Goal: Task Accomplishment & Management: Manage account settings

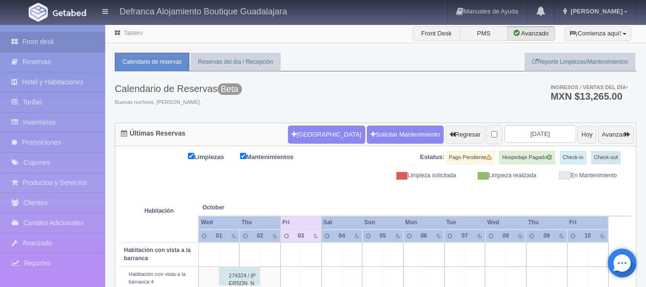
scroll to position [287, 0]
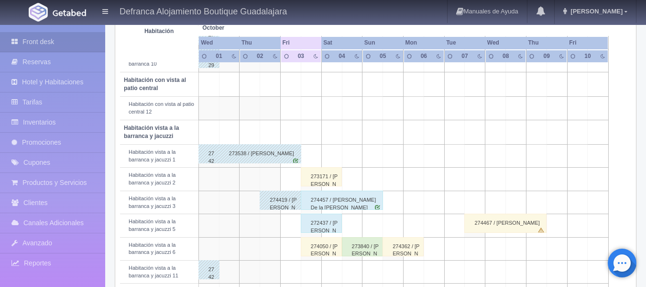
click at [325, 179] on div "273171 / [PERSON_NAME]" at bounding box center [321, 176] width 41 height 19
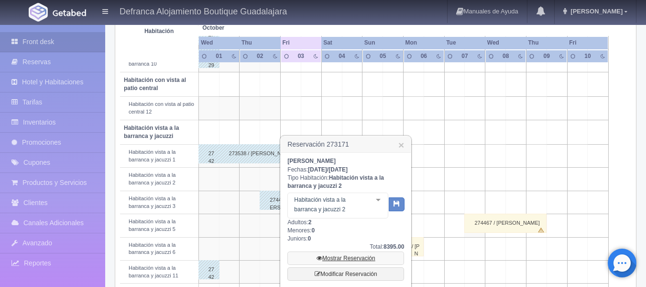
click at [344, 255] on link "Mostrar Reservación" at bounding box center [346, 257] width 117 height 13
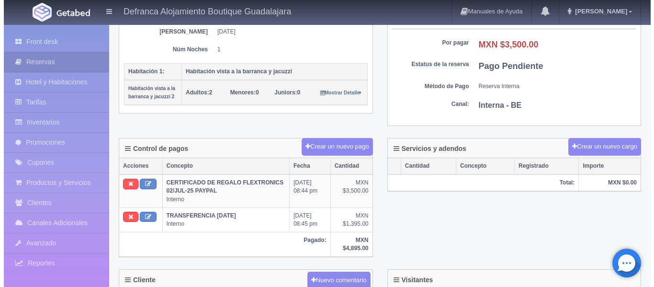
scroll to position [191, 0]
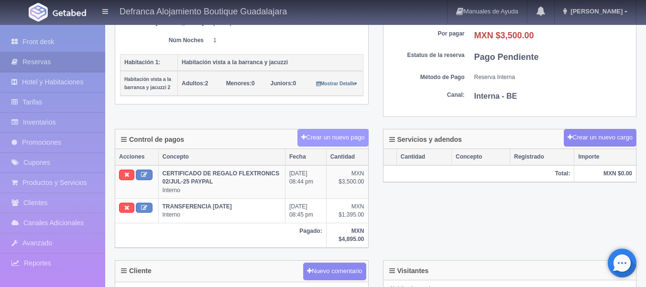
click at [336, 140] on button "Crear un nuevo pago" at bounding box center [333, 138] width 71 height 18
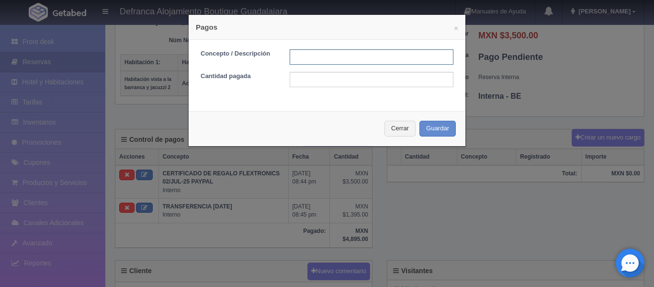
click at [348, 56] on input "text" at bounding box center [371, 56] width 164 height 15
type input "TARJETA DE CREDITO"
click at [298, 82] on input "text" at bounding box center [371, 79] width 164 height 15
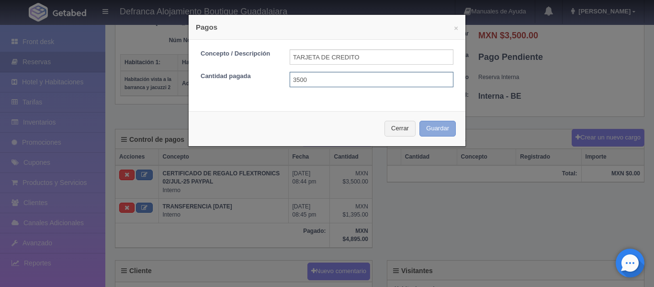
type input "3500"
click at [437, 128] on button "Guardar" at bounding box center [437, 129] width 36 height 16
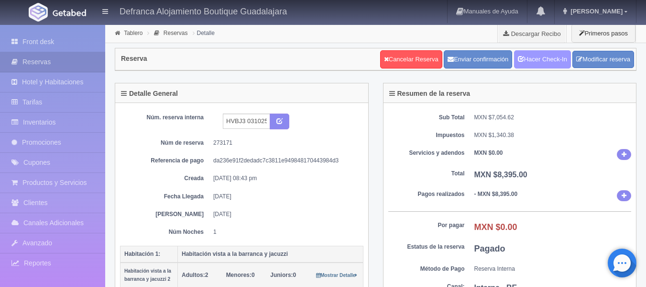
click at [541, 57] on link "Hacer Check-In" at bounding box center [542, 59] width 57 height 18
click at [127, 31] on link "Tablero" at bounding box center [133, 33] width 19 height 7
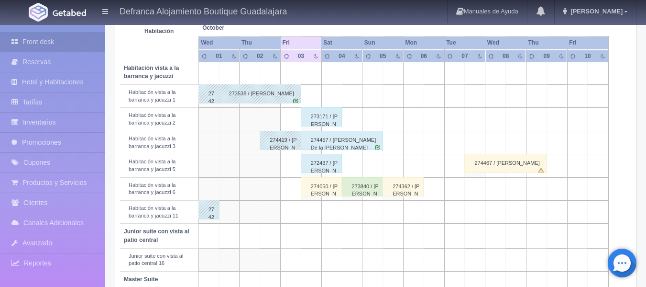
scroll to position [431, 0]
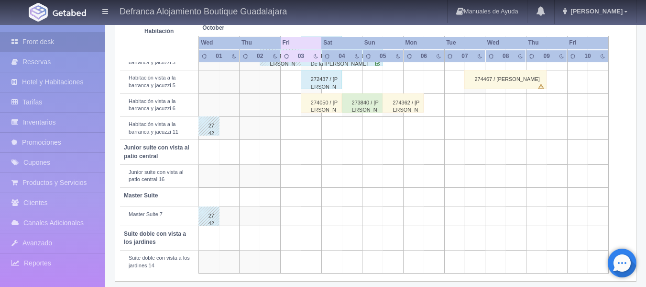
click at [322, 99] on div "274050 / [PERSON_NAME]" at bounding box center [321, 102] width 41 height 19
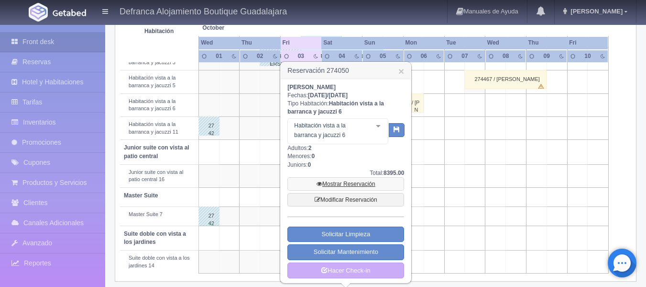
click at [331, 183] on link "Mostrar Reservación" at bounding box center [346, 183] width 117 height 13
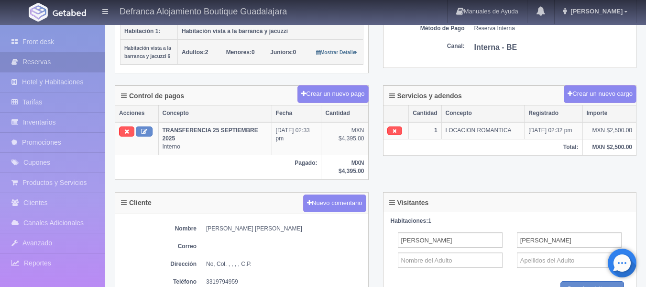
scroll to position [239, 0]
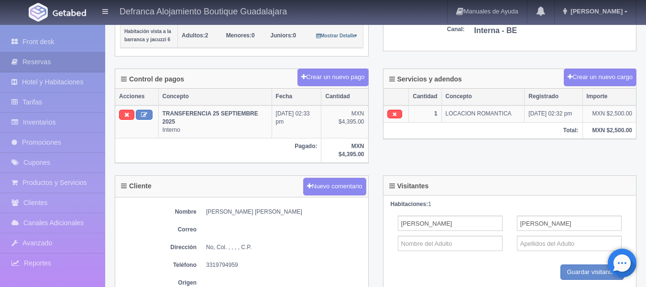
drag, startPoint x: 208, startPoint y: 263, endPoint x: 239, endPoint y: 265, distance: 31.6
click at [239, 265] on dd "3319794959" at bounding box center [284, 265] width 157 height 8
copy dd "3319794959"
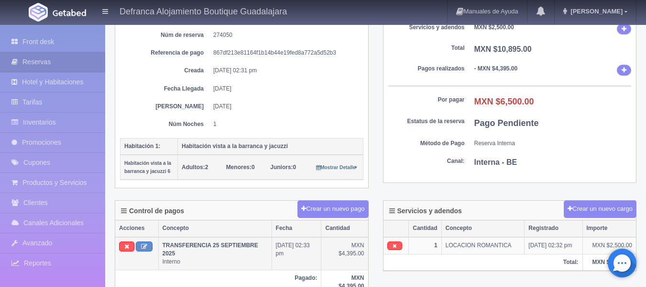
scroll to position [0, 0]
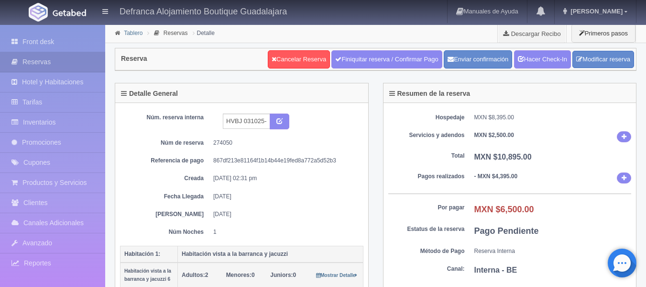
click at [139, 34] on link "Tablero" at bounding box center [133, 33] width 19 height 7
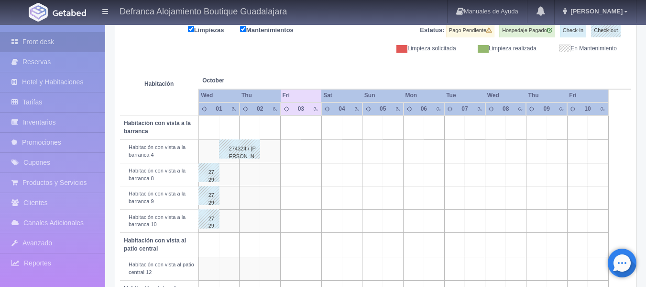
scroll to position [144, 0]
